Goal: Complete application form: Complete application form

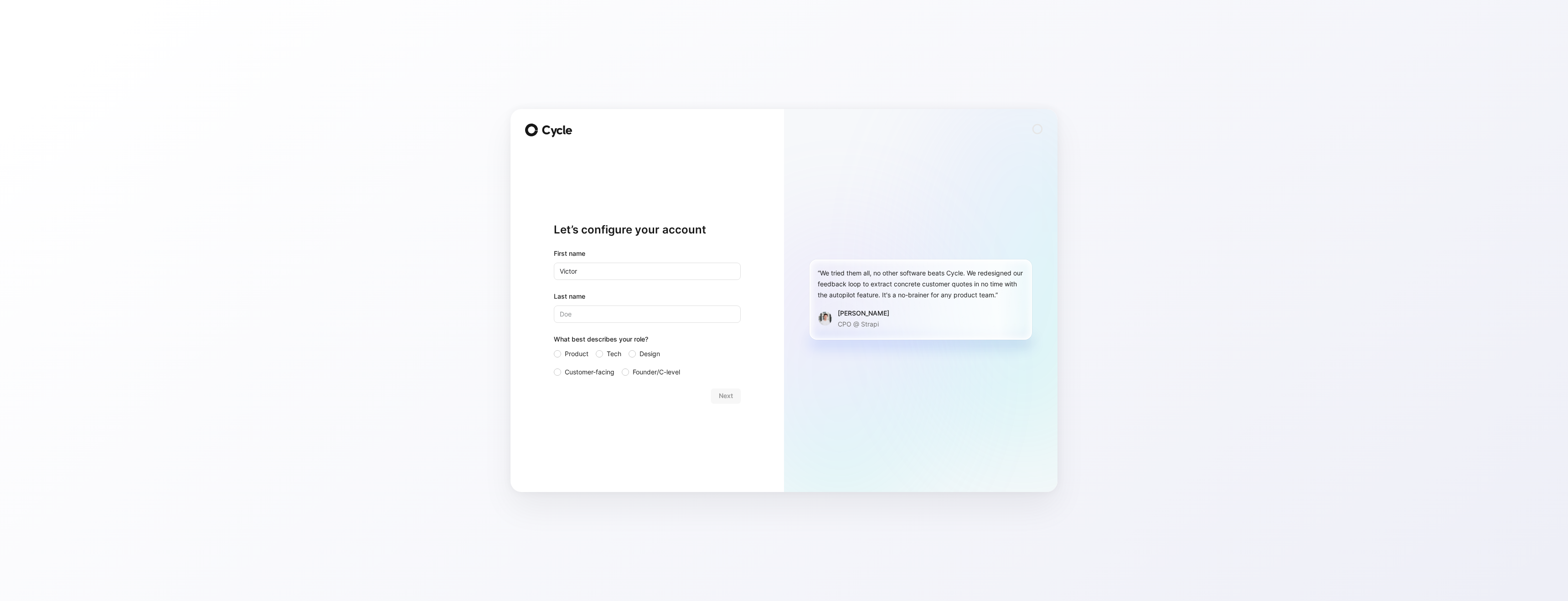
type input "Victor"
type input "Challier"
click at [435, 399] on div "Let’s configure your account First name [PERSON_NAME] Last name [PERSON_NAME] W…" at bounding box center [784, 300] width 1568 height 601
click at [604, 353] on label "Tech" at bounding box center [609, 354] width 26 height 11
click at [596, 348] on input "Tech" at bounding box center [596, 348] width 0 height 0
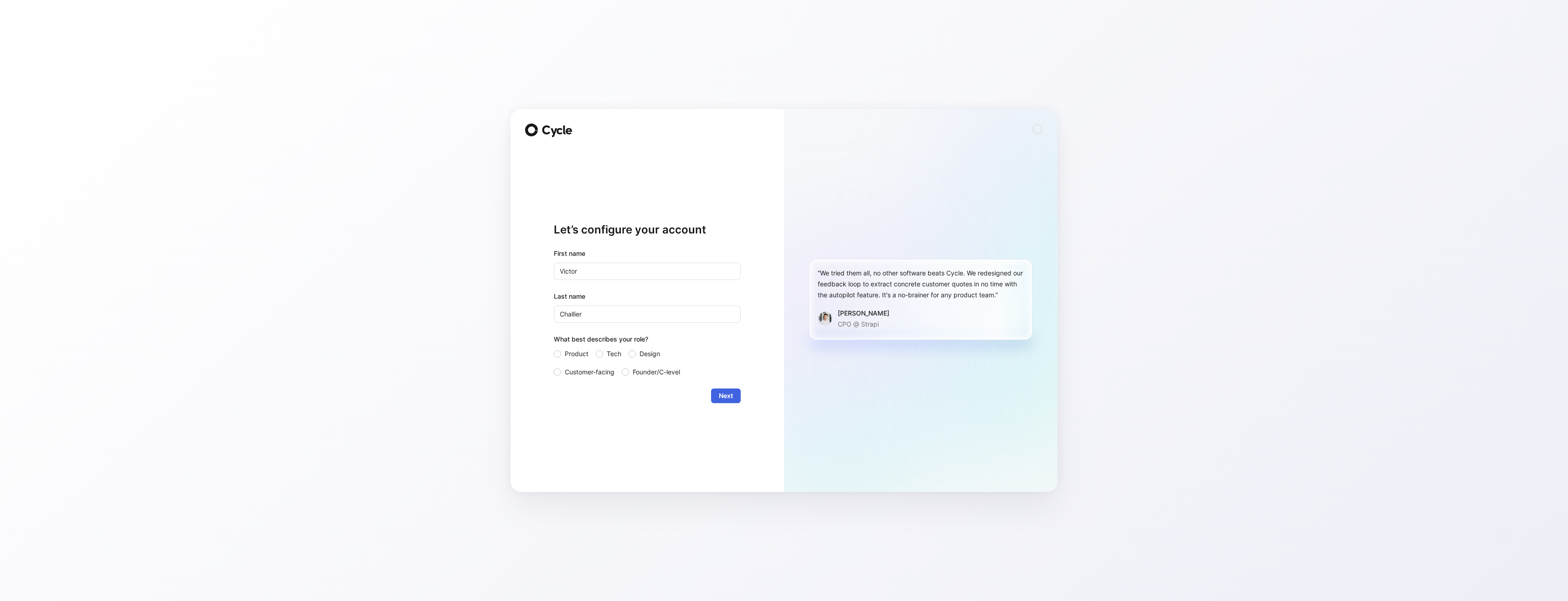
click at [721, 395] on span "Next" at bounding box center [726, 396] width 14 height 11
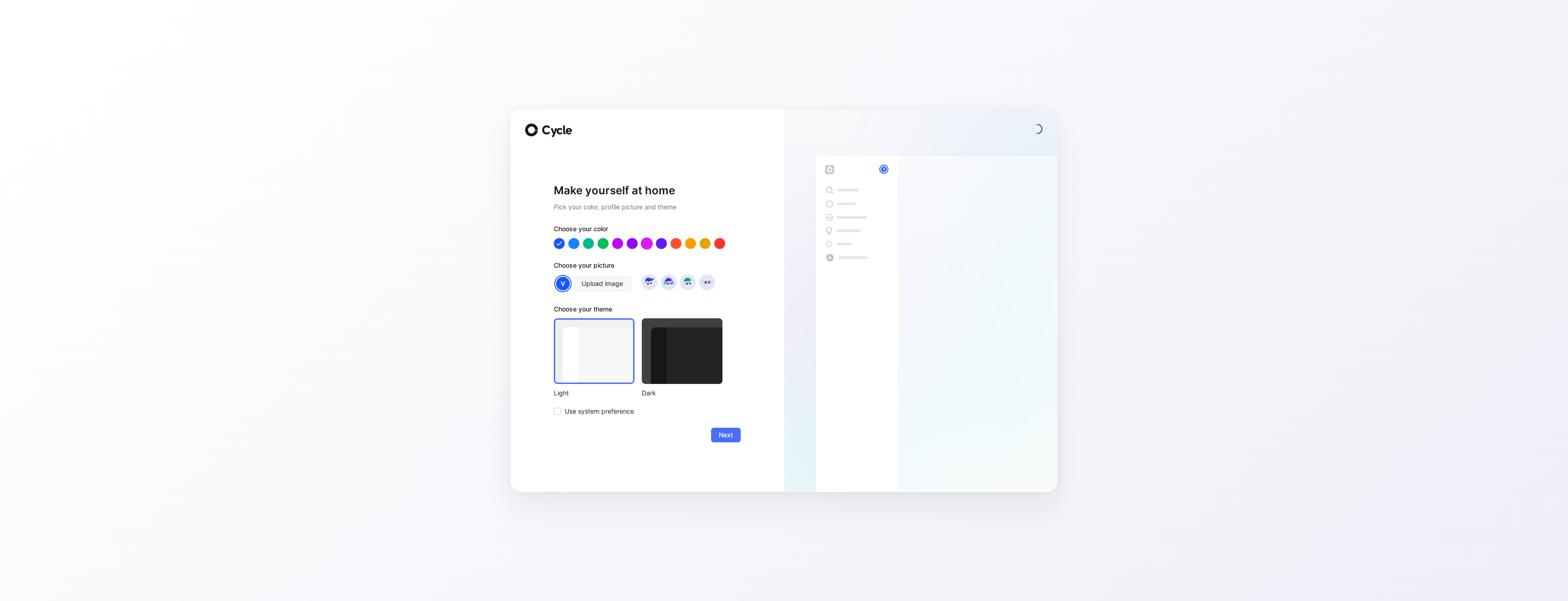
click at [645, 243] on div at bounding box center [646, 243] width 12 height 12
click at [627, 243] on div at bounding box center [632, 243] width 12 height 12
click at [589, 241] on div at bounding box center [588, 243] width 12 height 12
click at [553, 241] on div "Make yourself at home Pick your color, profile picture and theme Choose your co…" at bounding box center [647, 300] width 273 height 383
click at [559, 242] on div at bounding box center [559, 243] width 12 height 12
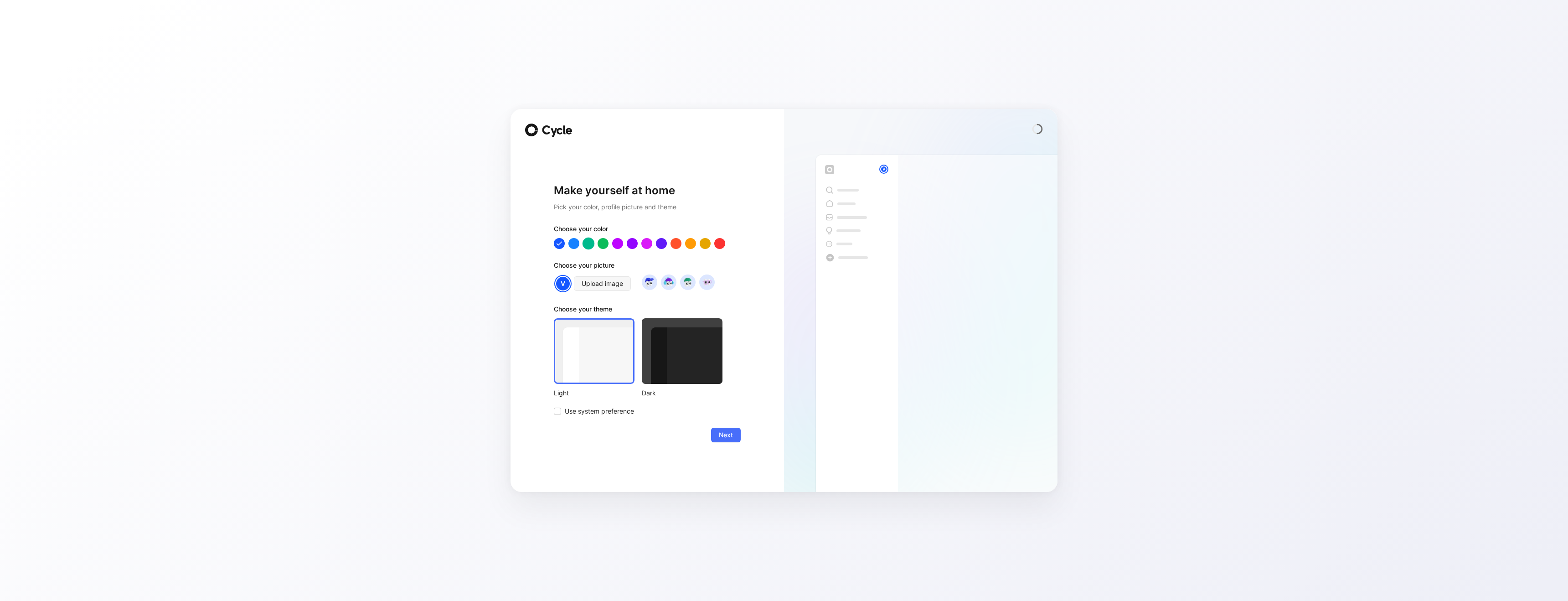
click at [590, 244] on div at bounding box center [588, 243] width 12 height 12
click at [600, 242] on div at bounding box center [603, 243] width 12 height 12
click at [587, 243] on div at bounding box center [588, 243] width 12 height 12
click at [606, 244] on div at bounding box center [603, 243] width 12 height 12
click at [578, 241] on div at bounding box center [573, 243] width 12 height 12
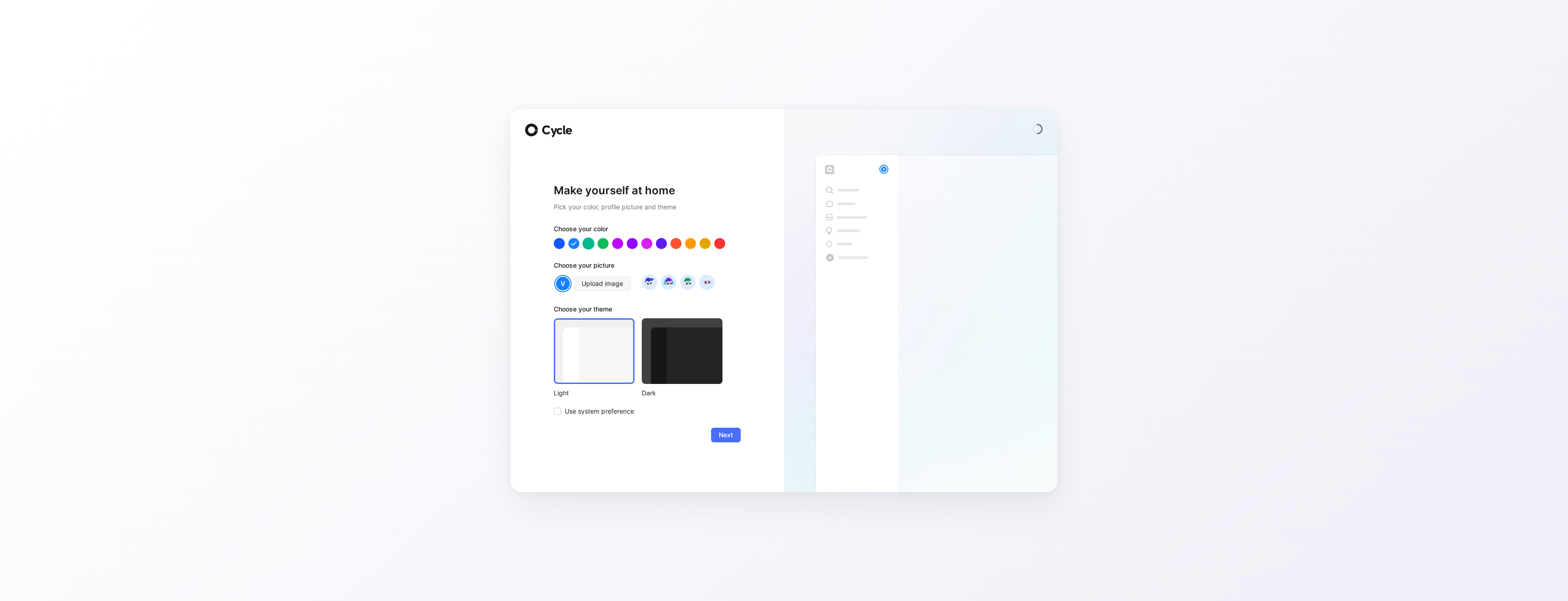
click at [590, 242] on div at bounding box center [588, 243] width 12 height 12
click at [601, 242] on div at bounding box center [603, 243] width 12 height 12
click at [587, 242] on div at bounding box center [588, 243] width 12 height 12
click at [732, 433] on span "Next" at bounding box center [726, 435] width 14 height 11
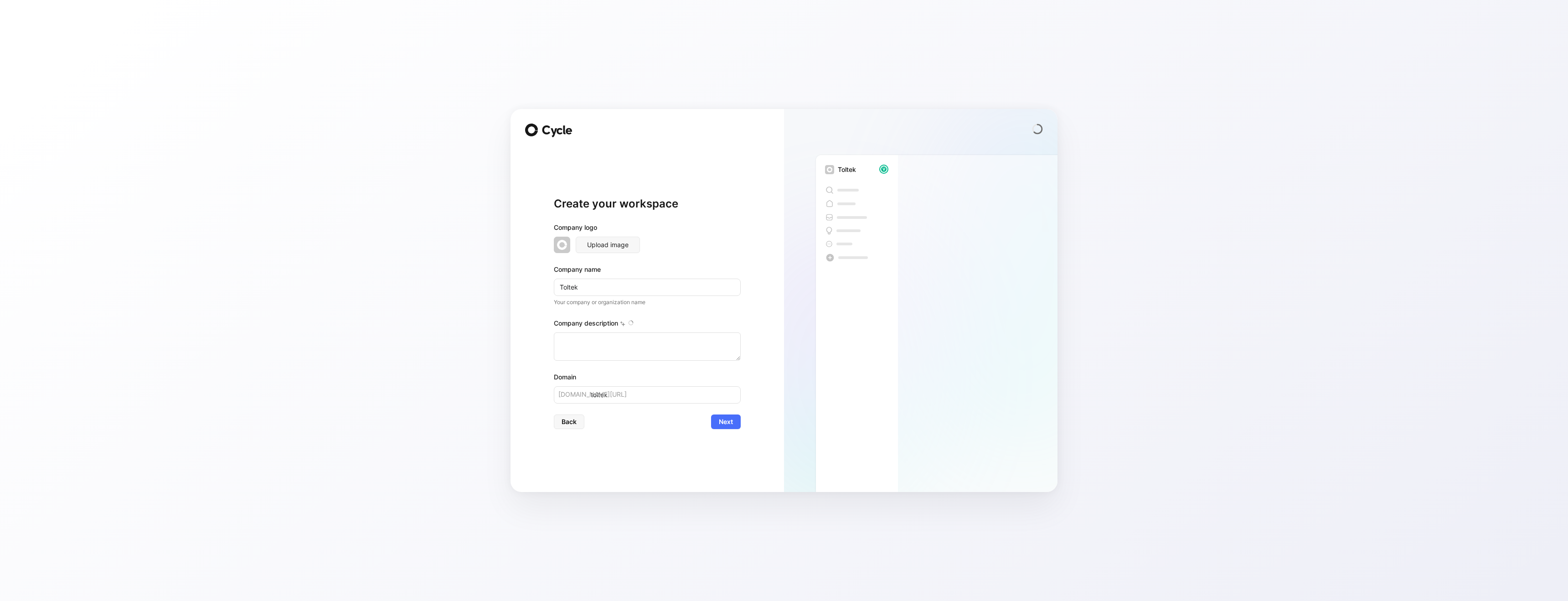
type textarea "Toltek est un collectif d'indépendants qui facilite une collaboration directe e…"
click at [725, 423] on span "Next" at bounding box center [726, 422] width 14 height 11
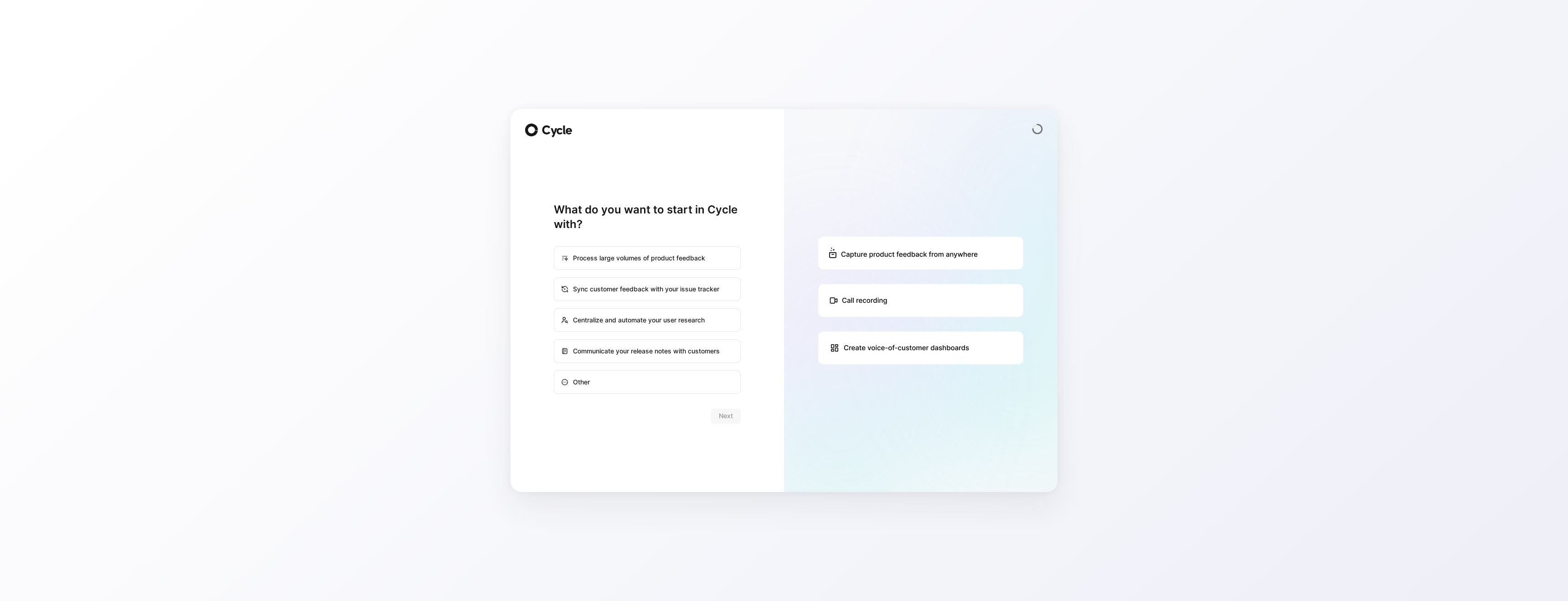
click at [604, 318] on div "Centralize and automate your user research" at bounding box center [647, 320] width 185 height 22
click at [555, 309] on input "Centralize and automate your user research" at bounding box center [555, 309] width 1 height 1
radio input "true"
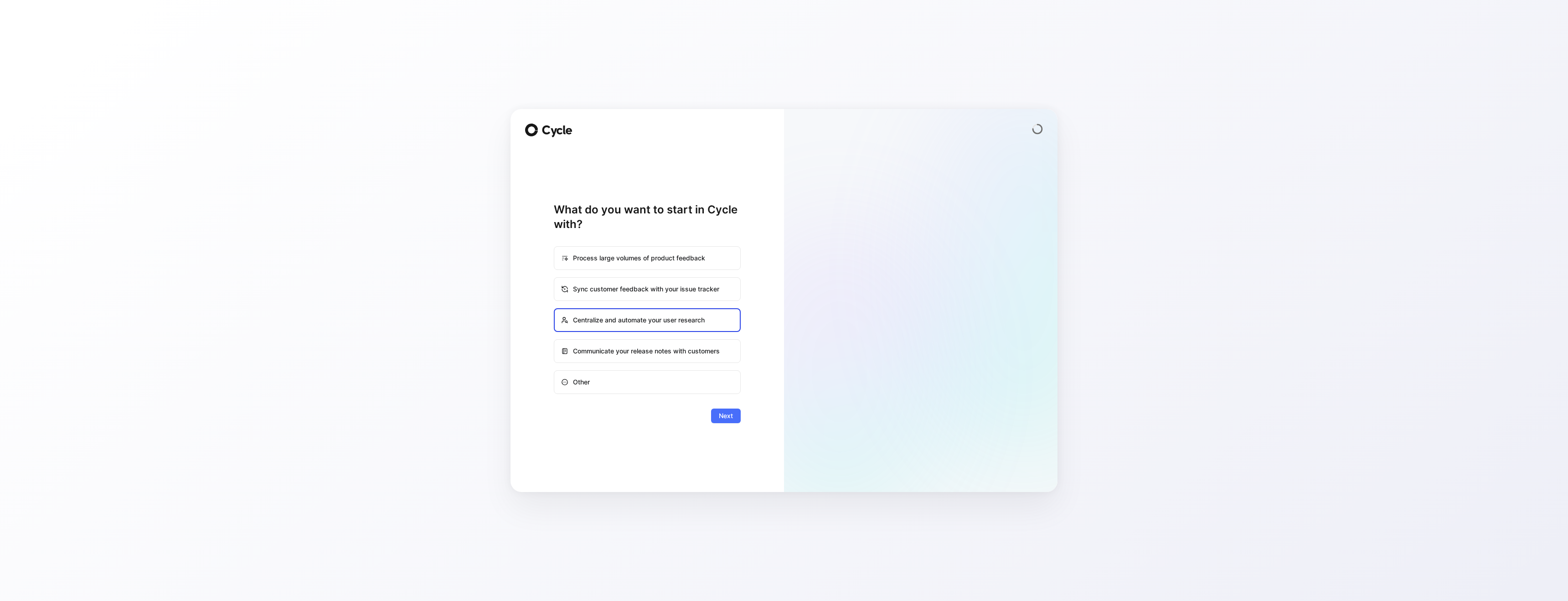
click at [601, 297] on div "Sync customer feedback with your issue tracker" at bounding box center [647, 289] width 185 height 22
click at [555, 278] on input "Sync customer feedback with your issue tracker" at bounding box center [555, 278] width 1 height 1
radio input "true"
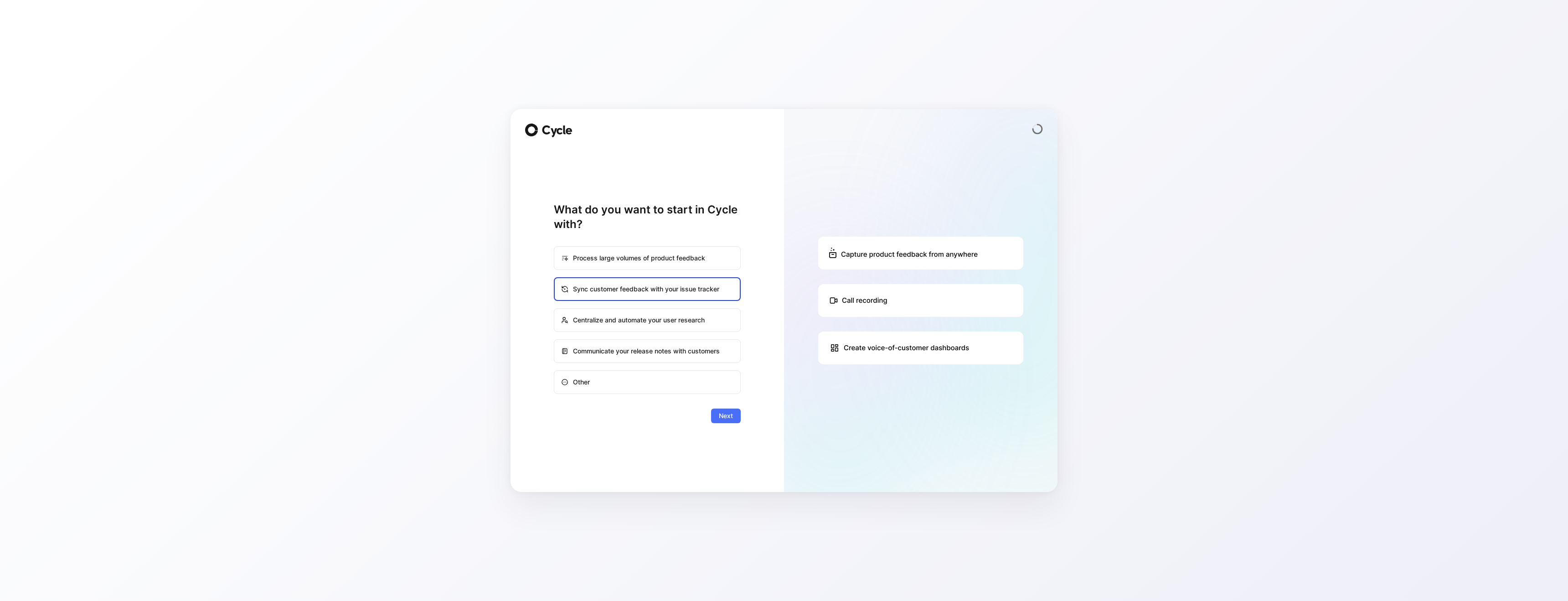
click at [601, 322] on div "Centralize and automate your user research" at bounding box center [647, 320] width 185 height 22
click at [555, 309] on input "Centralize and automate your user research" at bounding box center [555, 309] width 1 height 1
radio input "true"
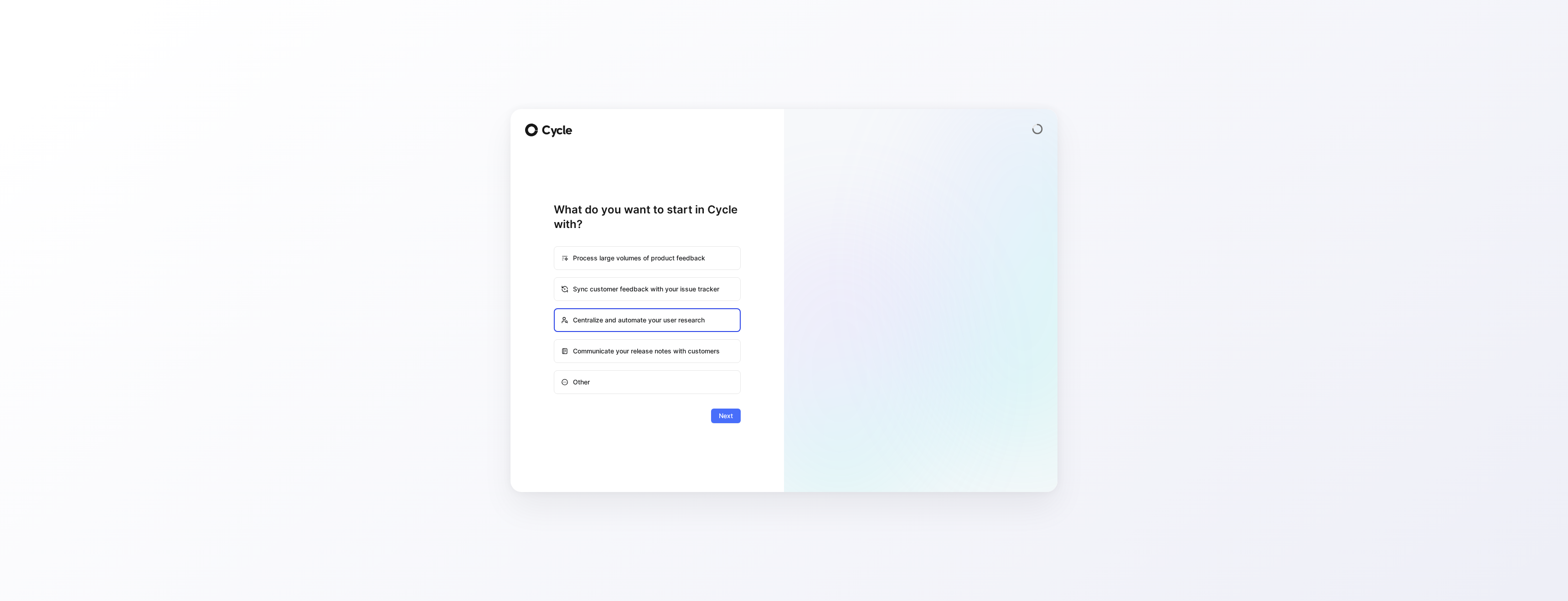
click at [601, 293] on div "Sync customer feedback with your issue tracker" at bounding box center [647, 289] width 185 height 22
click at [555, 278] on input "Sync customer feedback with your issue tracker" at bounding box center [555, 278] width 1 height 1
radio input "true"
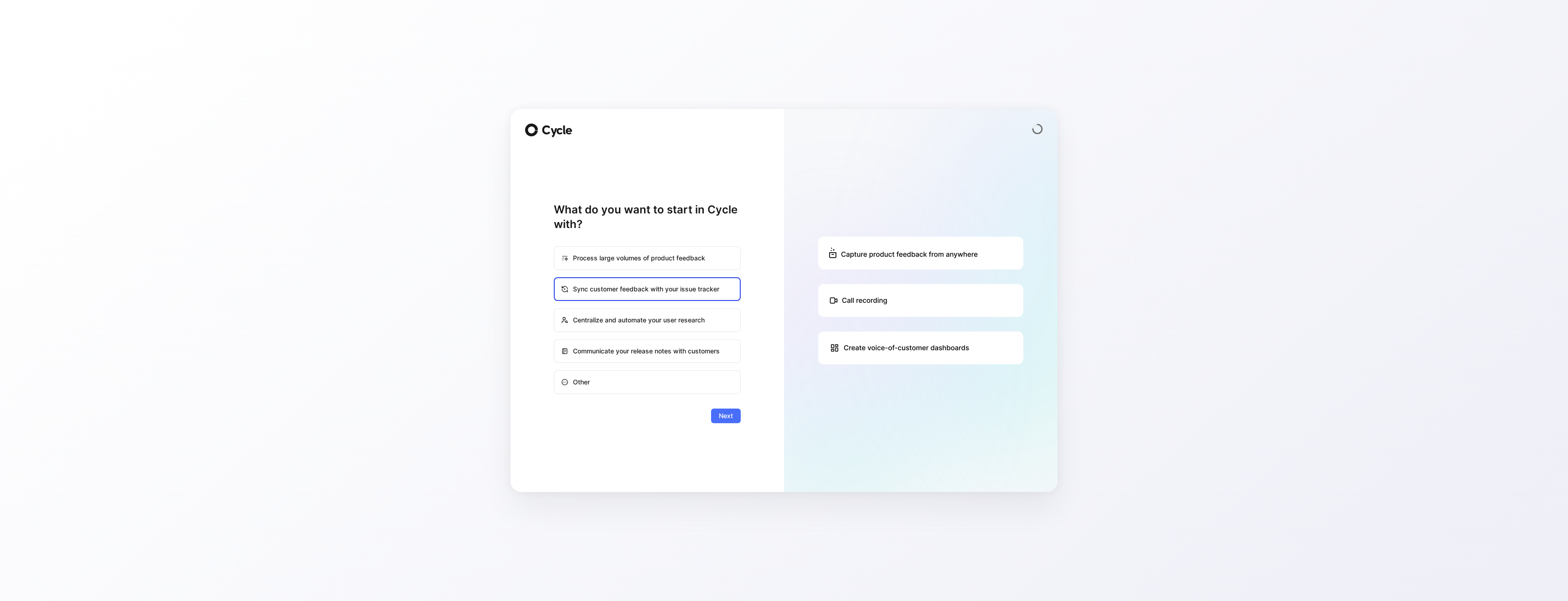
click at [621, 313] on div "Centralize and automate your user research" at bounding box center [647, 320] width 185 height 22
click at [555, 309] on input "Centralize and automate your user research" at bounding box center [555, 309] width 1 height 1
radio input "true"
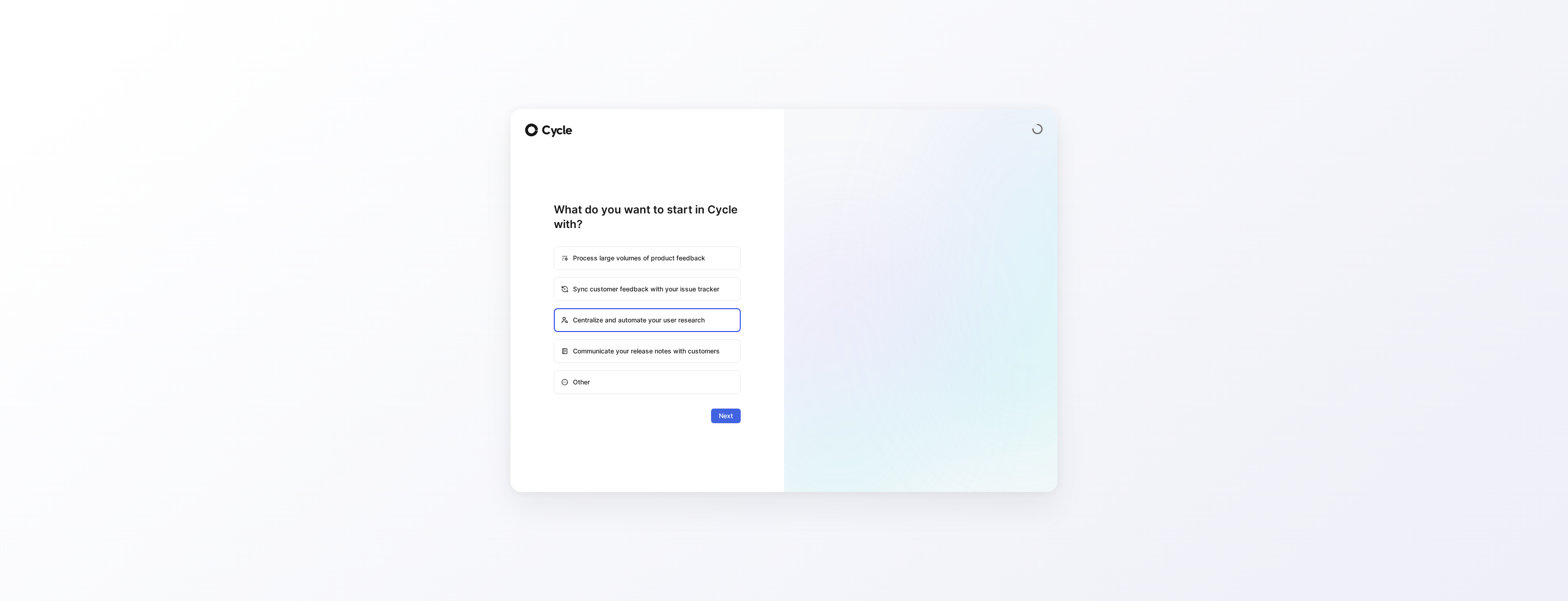
click at [723, 418] on span "Next" at bounding box center [726, 416] width 14 height 11
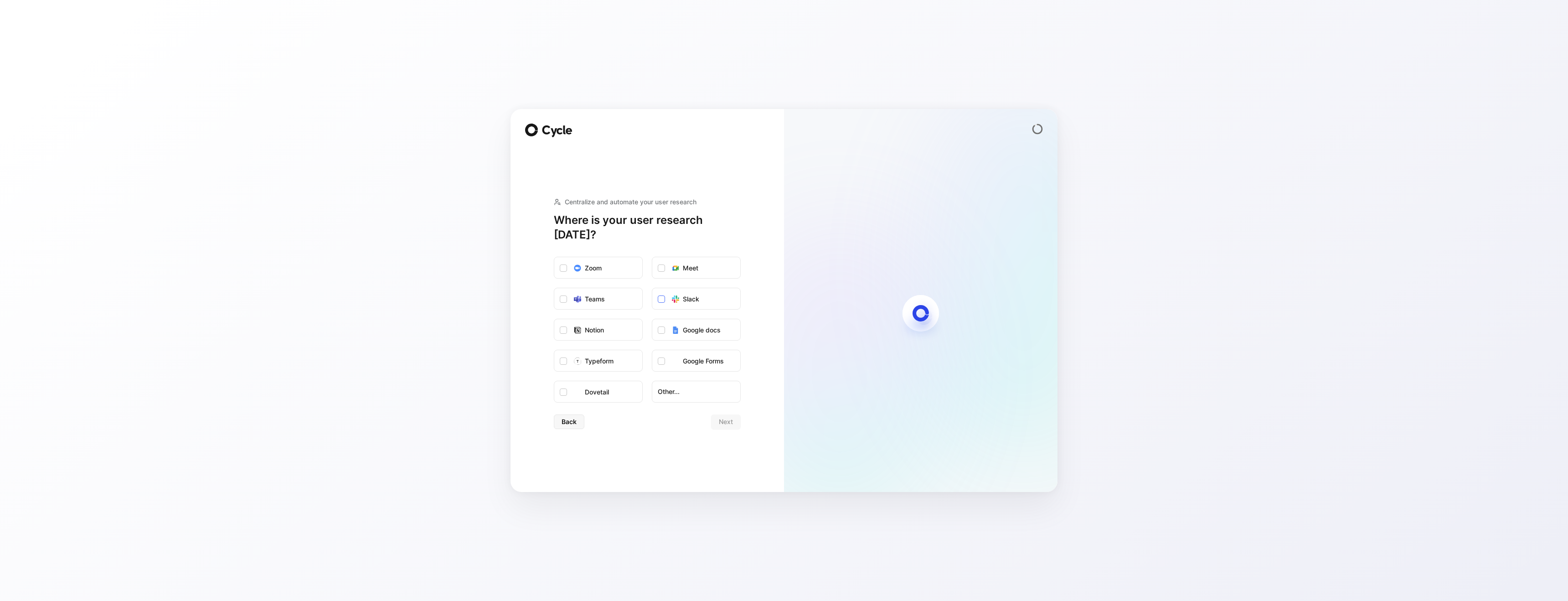
click at [678, 295] on use at bounding box center [676, 299] width 7 height 7
click at [653, 288] on input "Slack" at bounding box center [653, 288] width 0 height 0
click at [684, 262] on div "Meet" at bounding box center [690, 268] width 15 height 11
click at [653, 257] on input "Meet" at bounding box center [653, 257] width 0 height 0
click at [727, 416] on span "Next" at bounding box center [726, 422] width 14 height 11
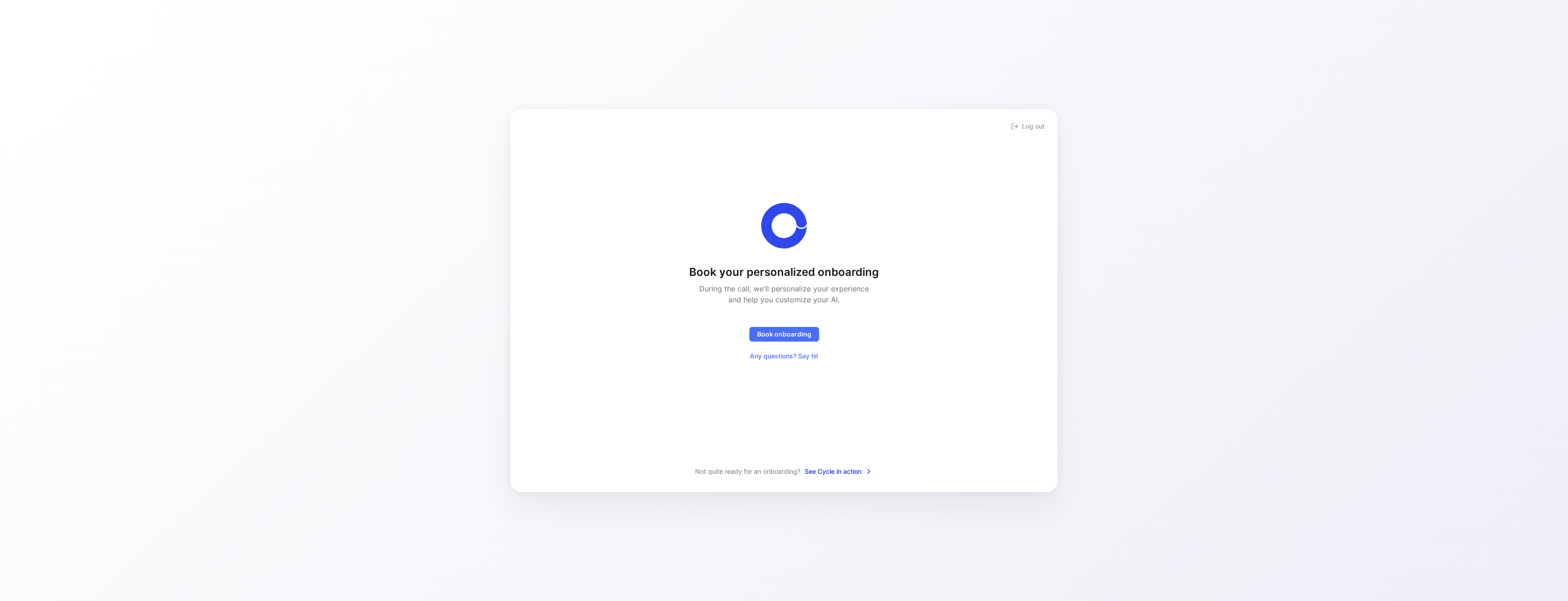
click at [832, 473] on span "See Cycle in action" at bounding box center [839, 471] width 68 height 11
click at [775, 336] on span "Book onboarding" at bounding box center [784, 334] width 54 height 11
